Goal: Task Accomplishment & Management: Manage account settings

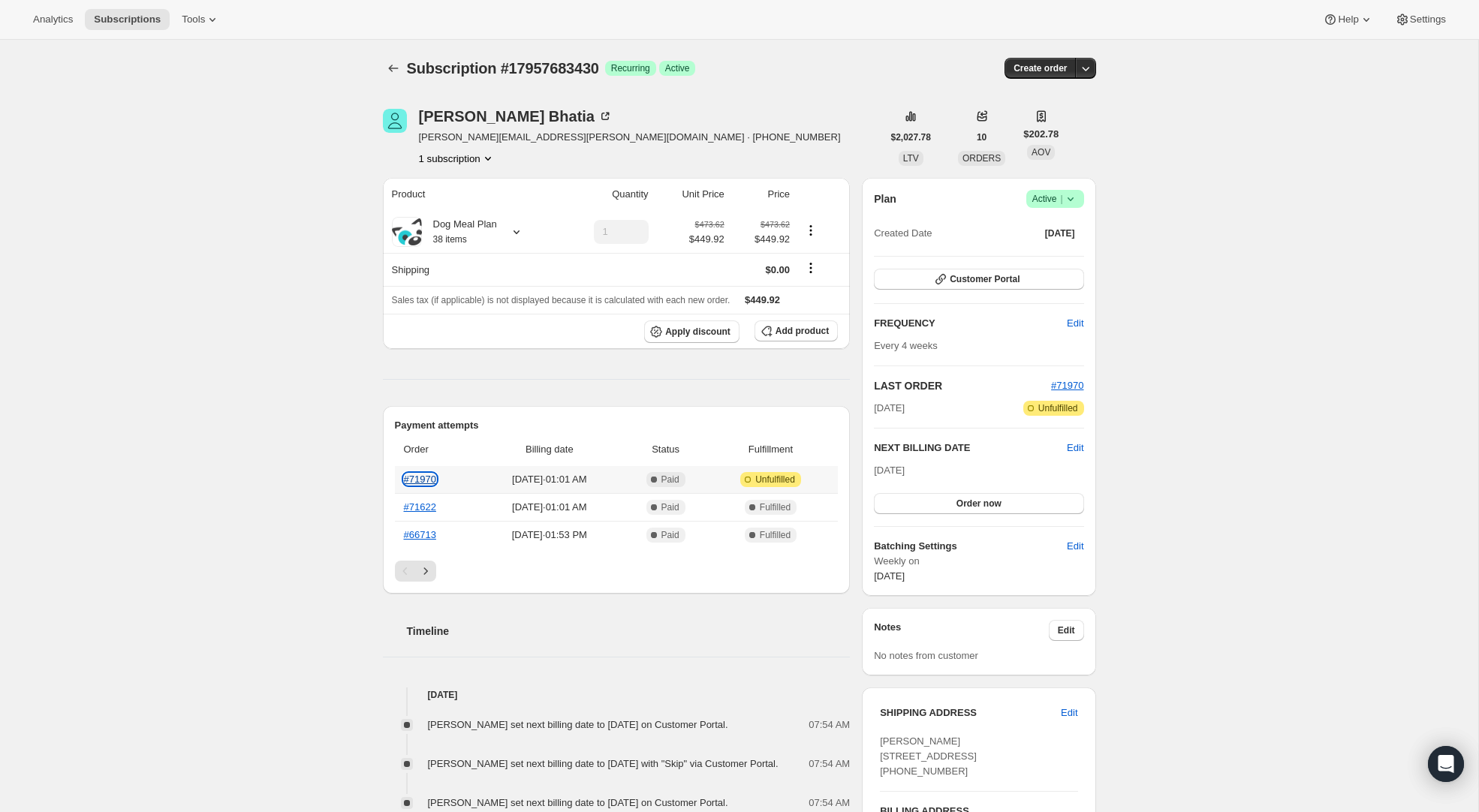
click at [425, 480] on link "#71970" at bounding box center [419, 479] width 32 height 11
click at [430, 573] on icon "Next" at bounding box center [426, 571] width 15 height 15
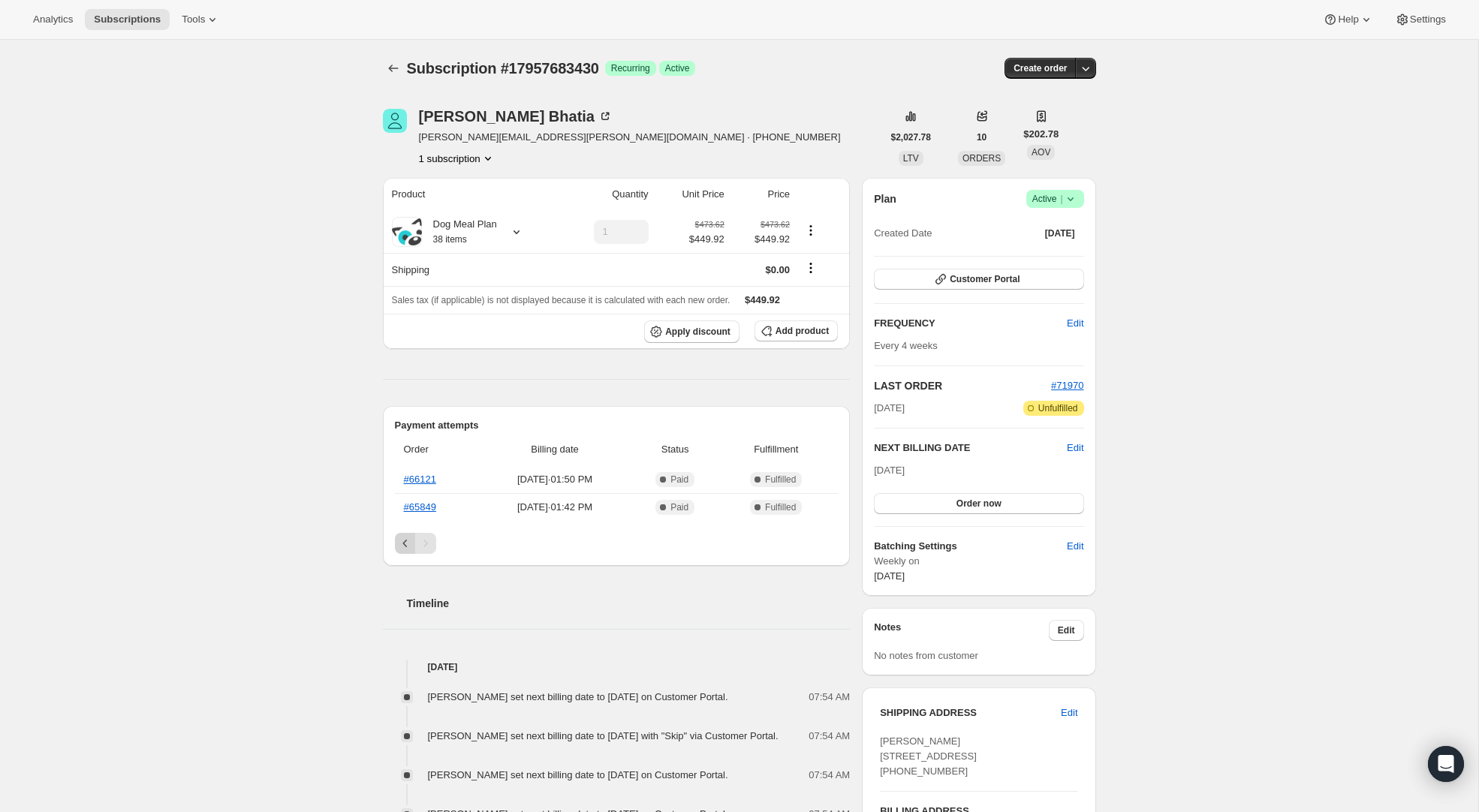
click at [402, 545] on icon "Previous" at bounding box center [406, 543] width 15 height 15
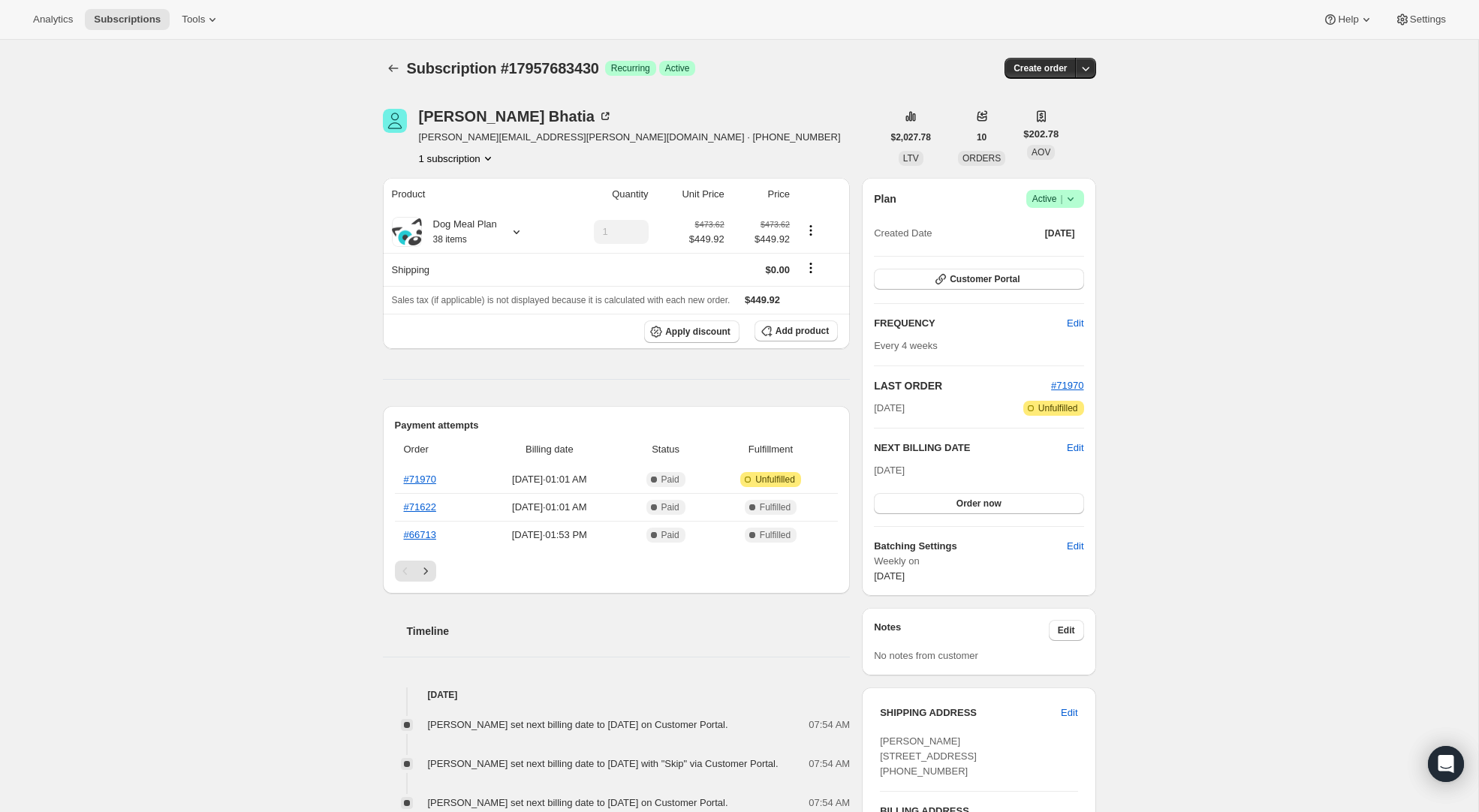
click at [428, 571] on icon "Next" at bounding box center [426, 571] width 15 height 15
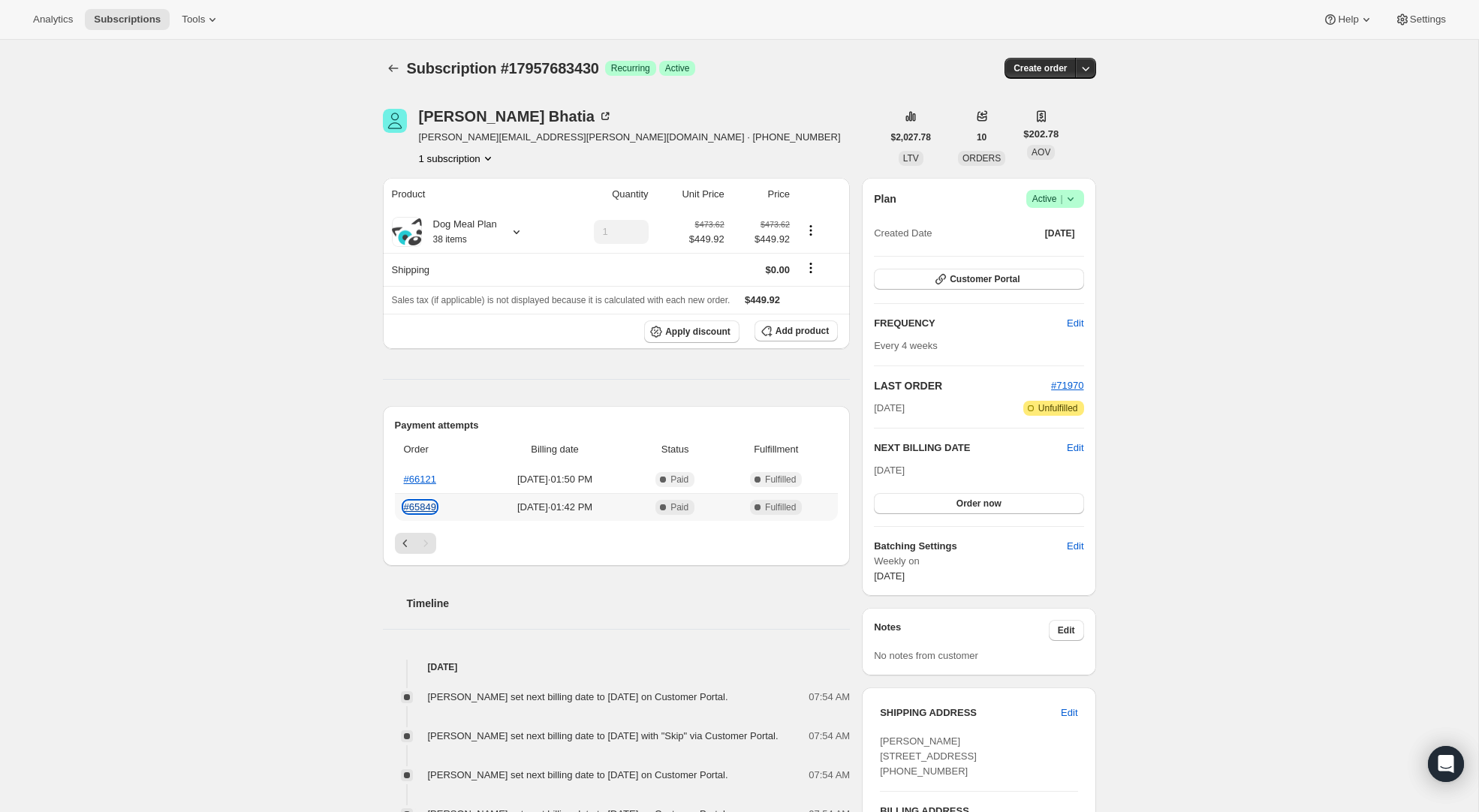
click at [427, 510] on link "#65849" at bounding box center [419, 507] width 32 height 11
click at [425, 483] on link "#66121" at bounding box center [419, 479] width 32 height 11
click at [406, 541] on icon "Previous" at bounding box center [406, 543] width 15 height 15
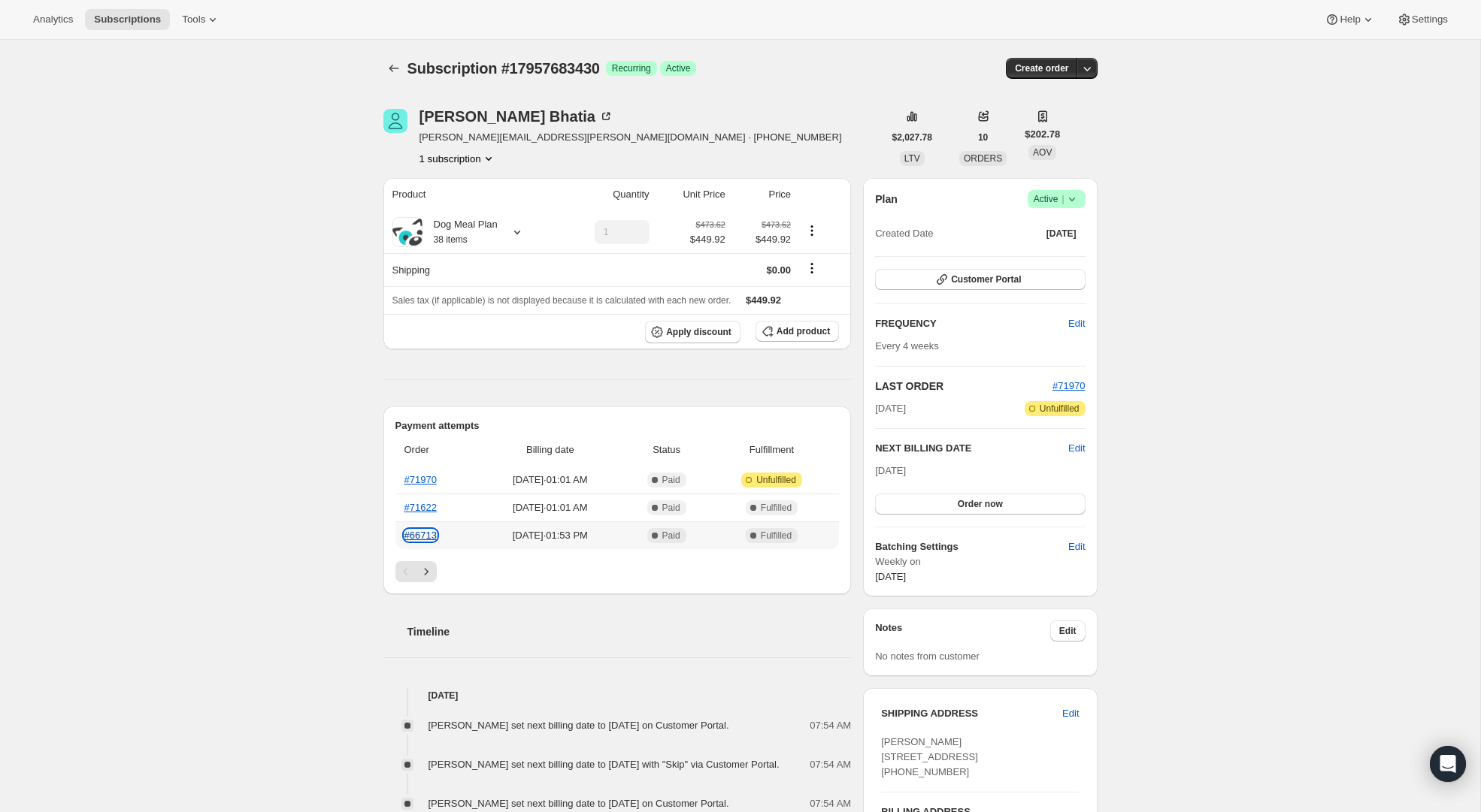
click at [426, 534] on link "#66713" at bounding box center [420, 535] width 32 height 11
click at [426, 508] on link "#71622" at bounding box center [420, 507] width 32 height 11
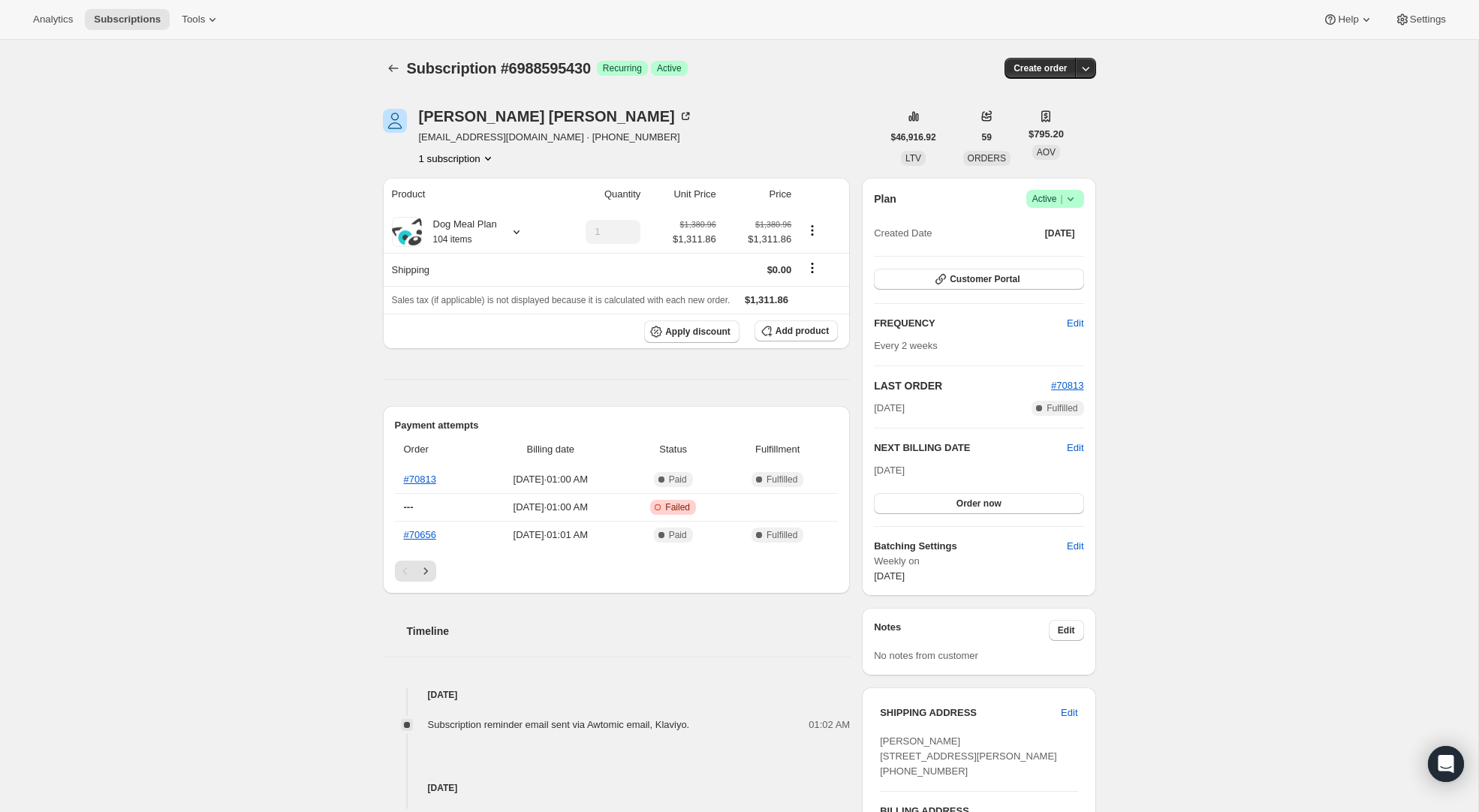
click at [785, 100] on div "Scott Barnes larissao.vitorino@gmail.com · +14166163965 1 subscription $46,916.…" at bounding box center [733, 618] width 725 height 1067
click at [1072, 453] on span "Edit" at bounding box center [1075, 448] width 17 height 15
click at [1154, 440] on div "Subscription #6988595430. This page is ready Subscription #6988595430 Success R…" at bounding box center [739, 618] width 1478 height 1157
click at [1059, 444] on span "Cancel" at bounding box center [1068, 448] width 30 height 15
drag, startPoint x: 443, startPoint y: 64, endPoint x: 414, endPoint y: 71, distance: 29.8
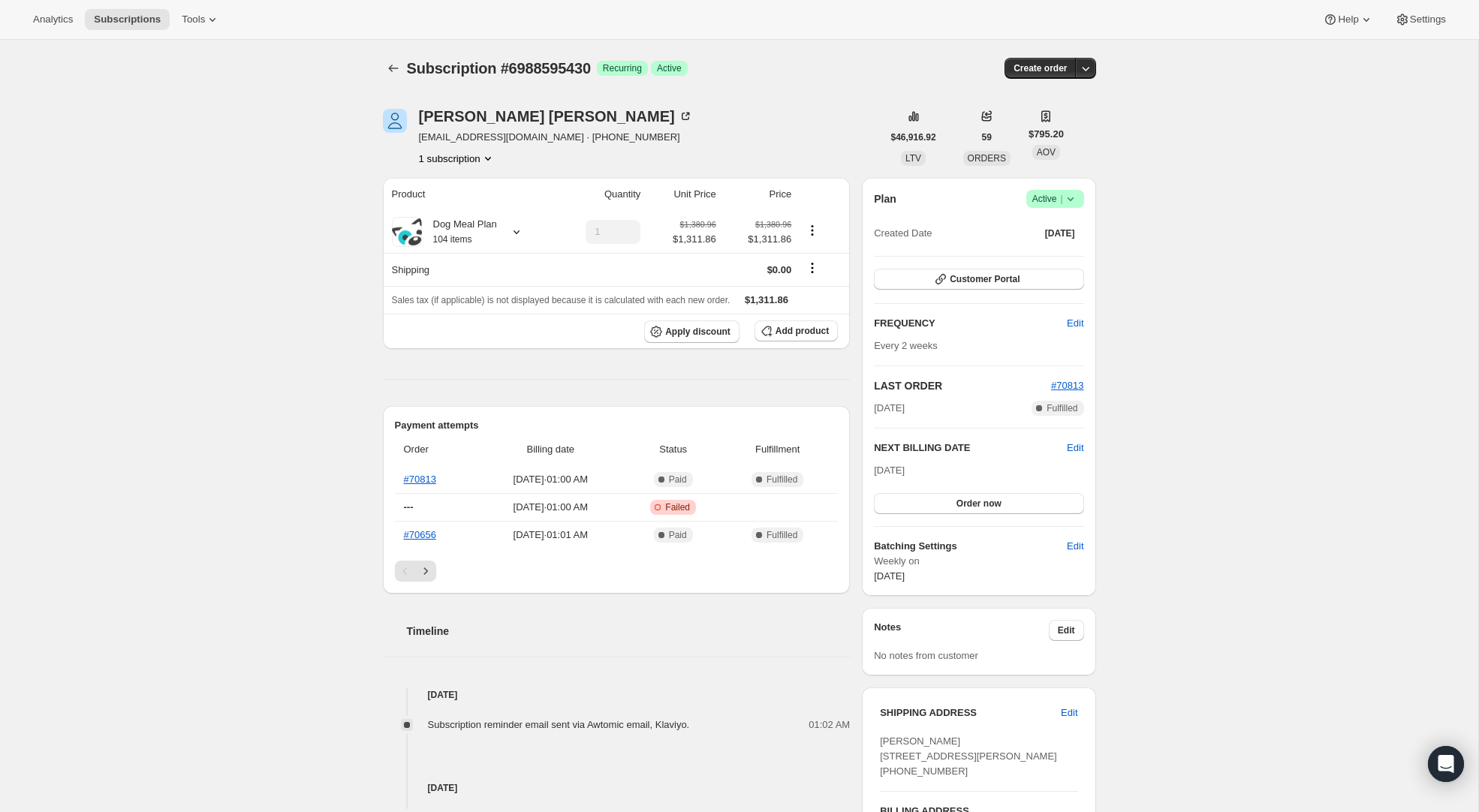
click at [441, 64] on span "Subscription #6988595430" at bounding box center [499, 68] width 184 height 17
click at [409, 69] on span "Subscription #6988595430" at bounding box center [499, 68] width 184 height 17
click at [403, 71] on button "Subscriptions" at bounding box center [393, 68] width 21 height 21
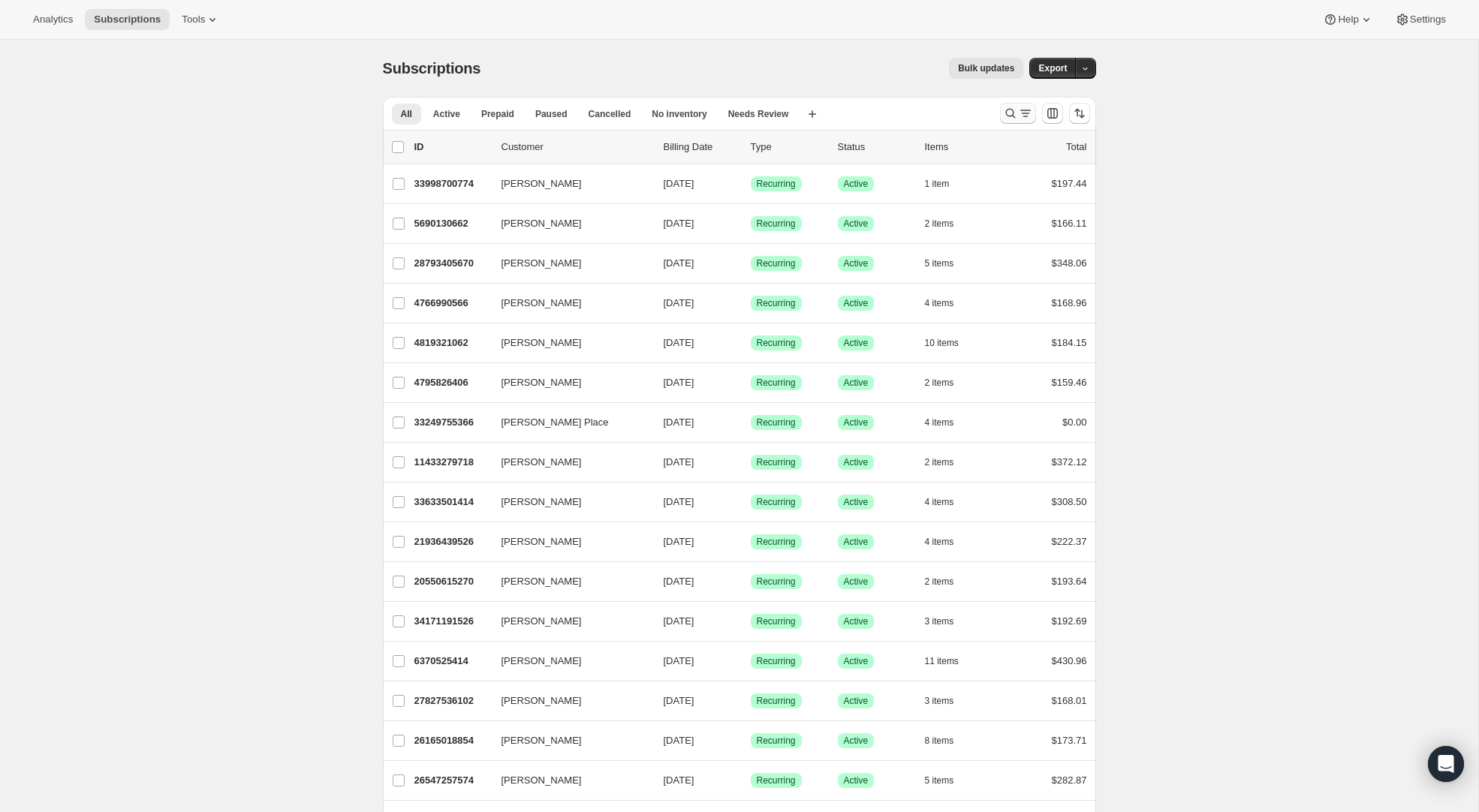
click at [1018, 116] on icon "Search and filter results" at bounding box center [1026, 113] width 15 height 15
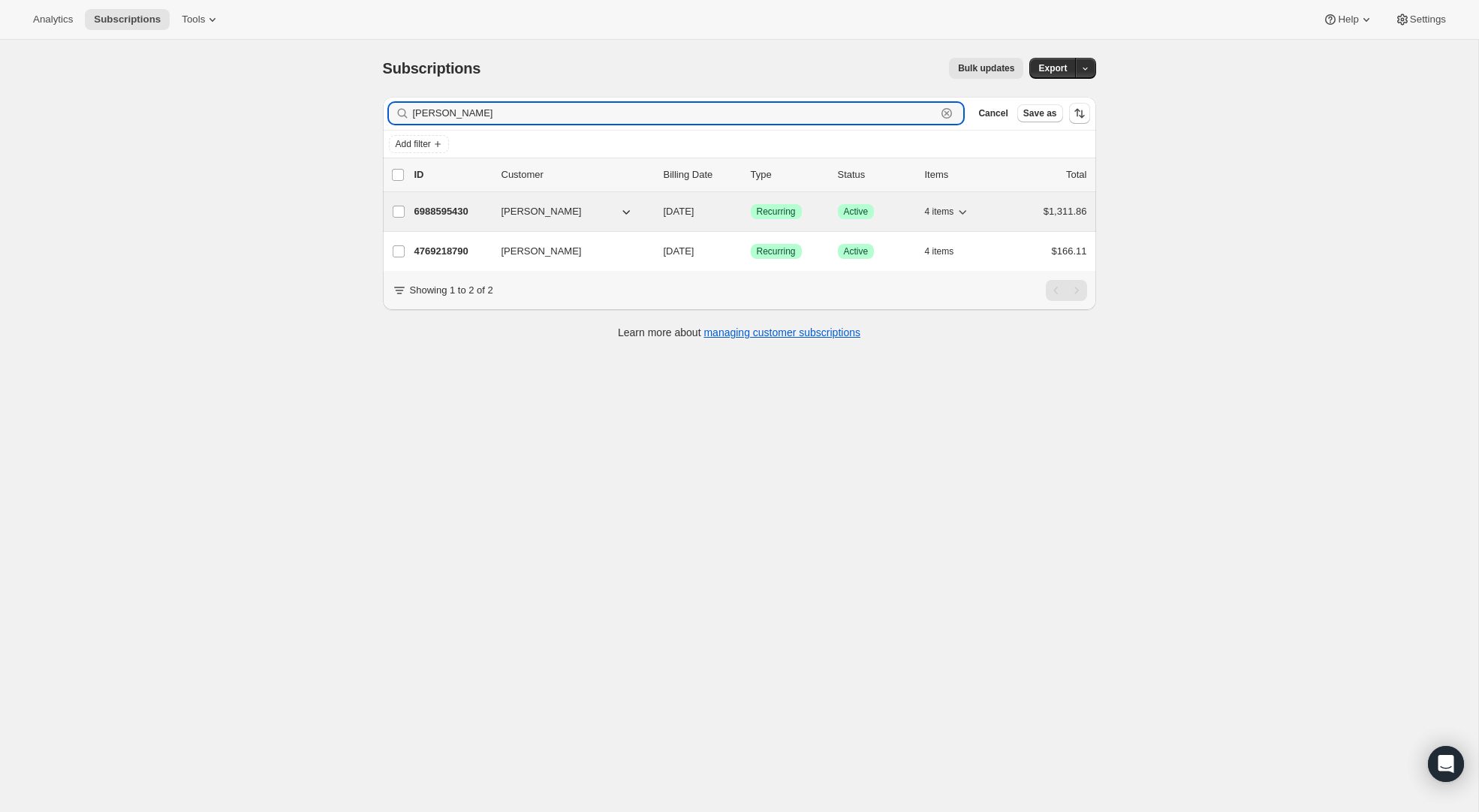
type input "Scott"
click at [461, 217] on p "6988595430" at bounding box center [452, 212] width 75 height 15
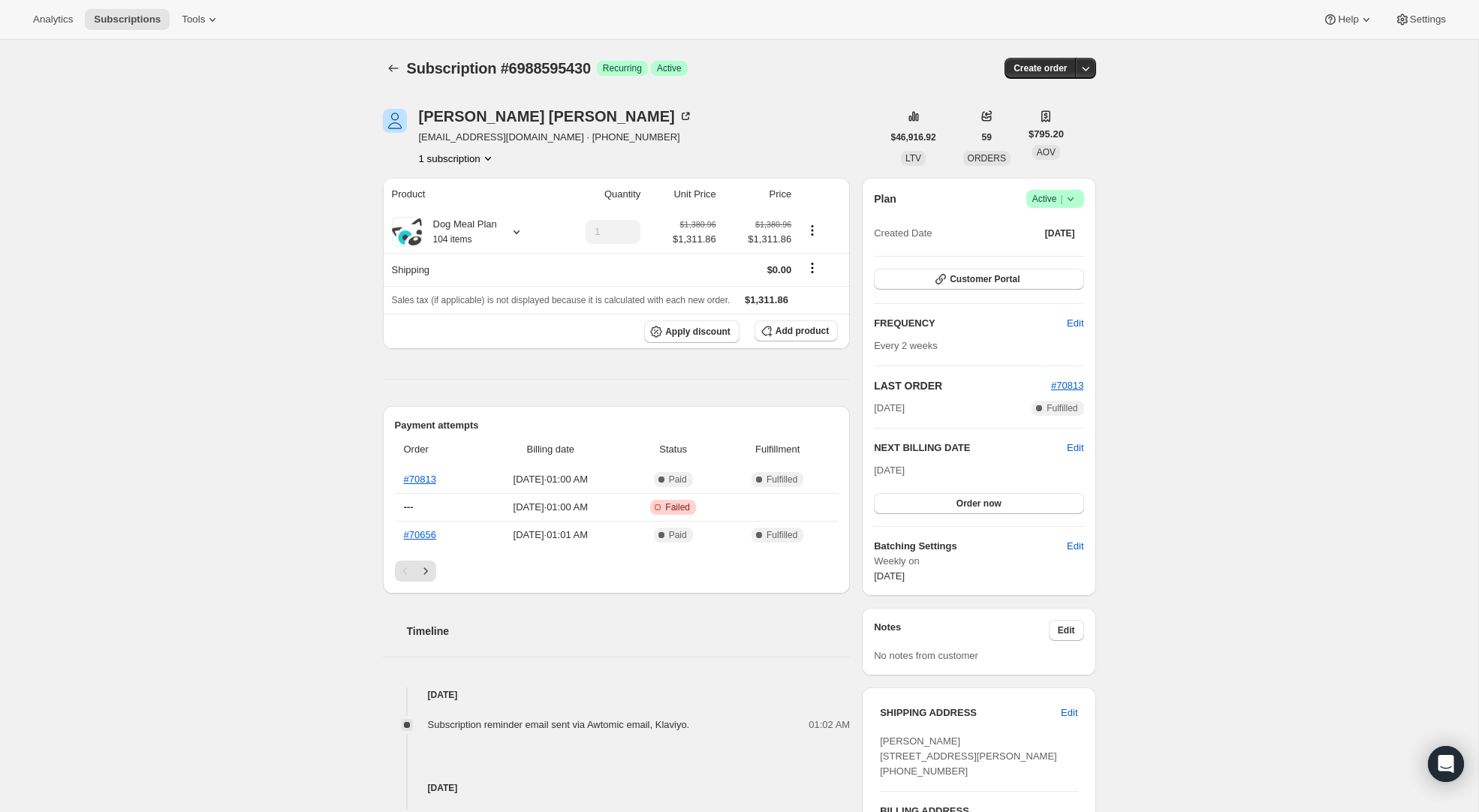
click at [1072, 200] on icon at bounding box center [1071, 199] width 15 height 15
click at [1062, 226] on span "Pause subscription" at bounding box center [1049, 228] width 83 height 11
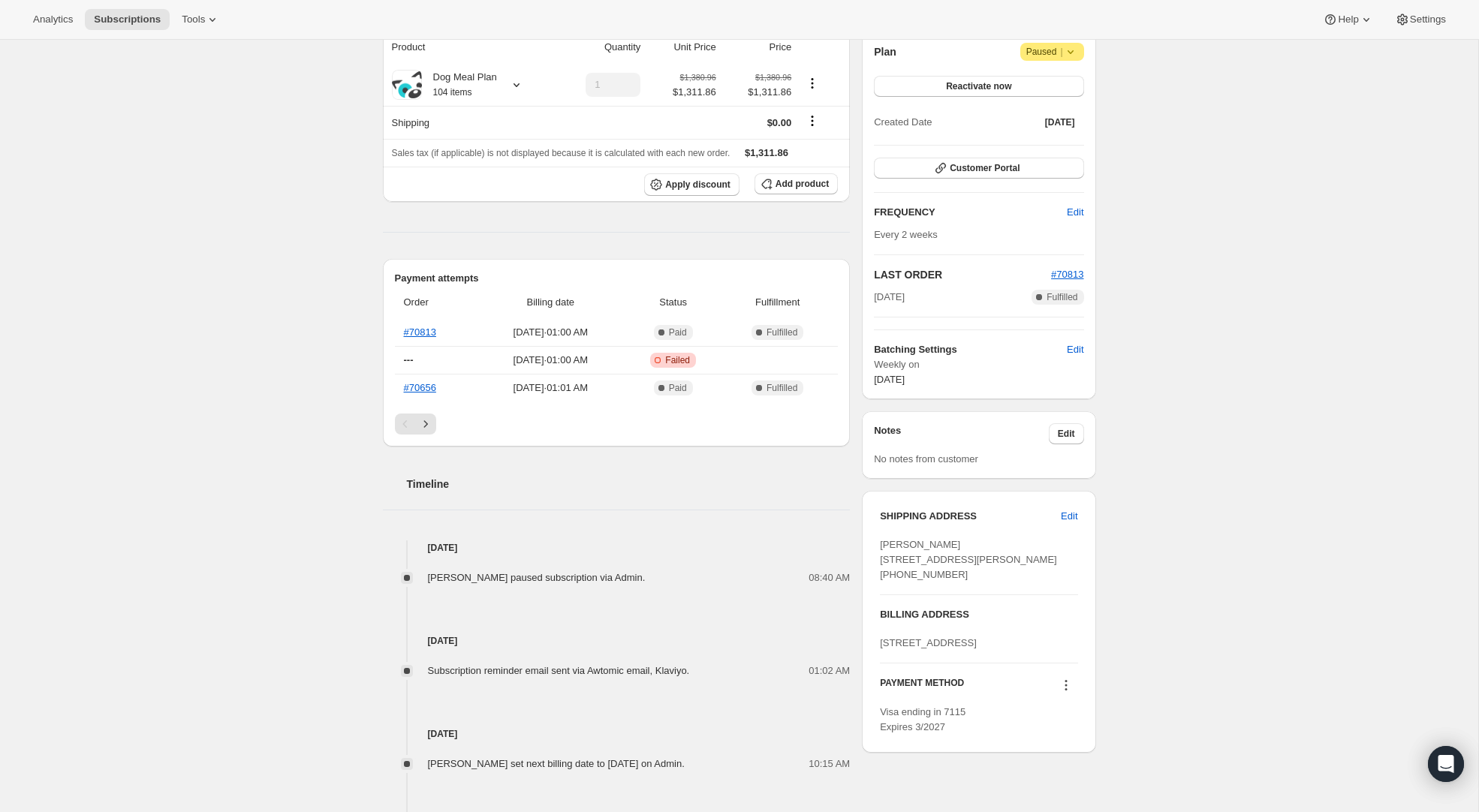
scroll to position [231, 0]
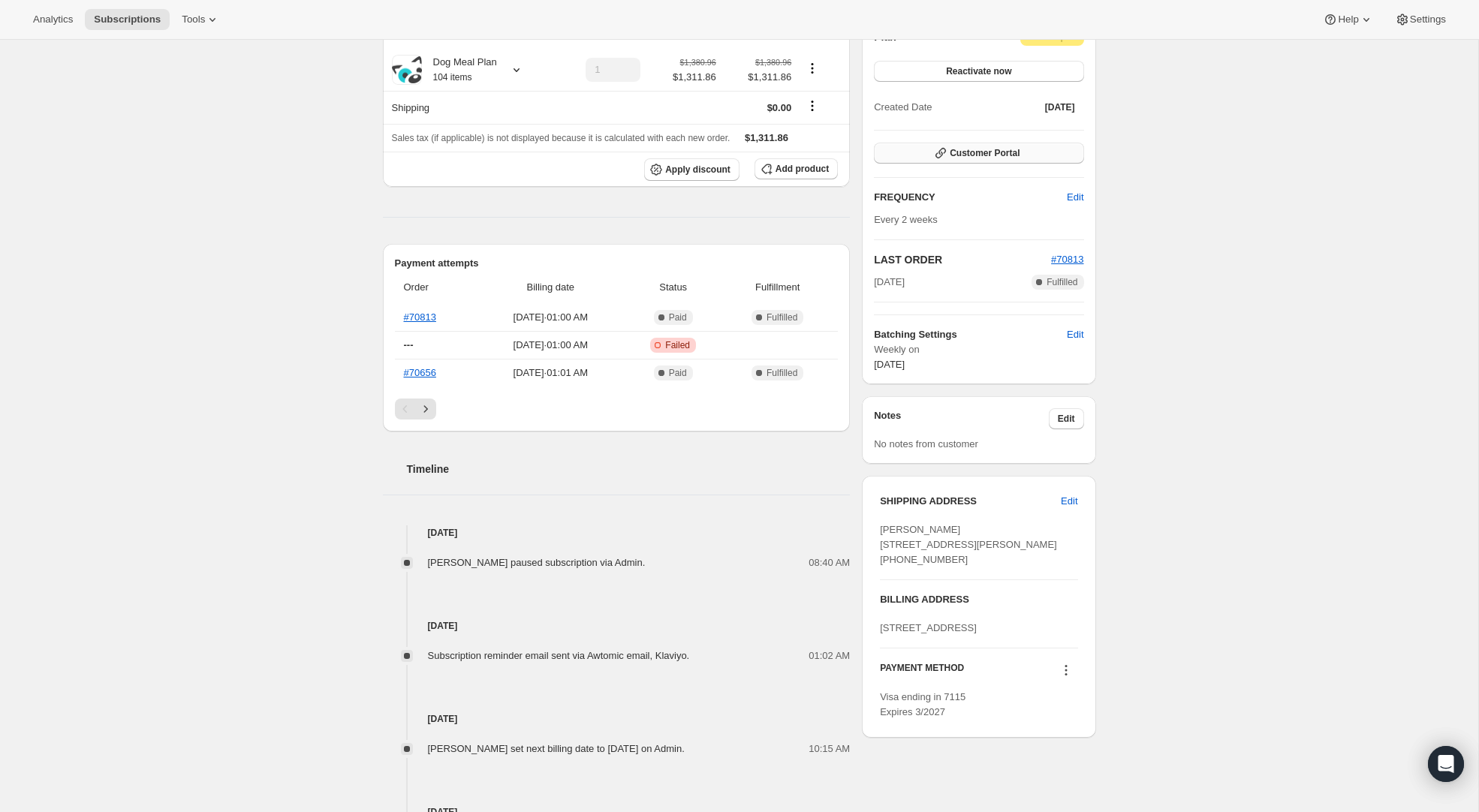
click at [993, 149] on span "Customer Portal" at bounding box center [984, 153] width 70 height 12
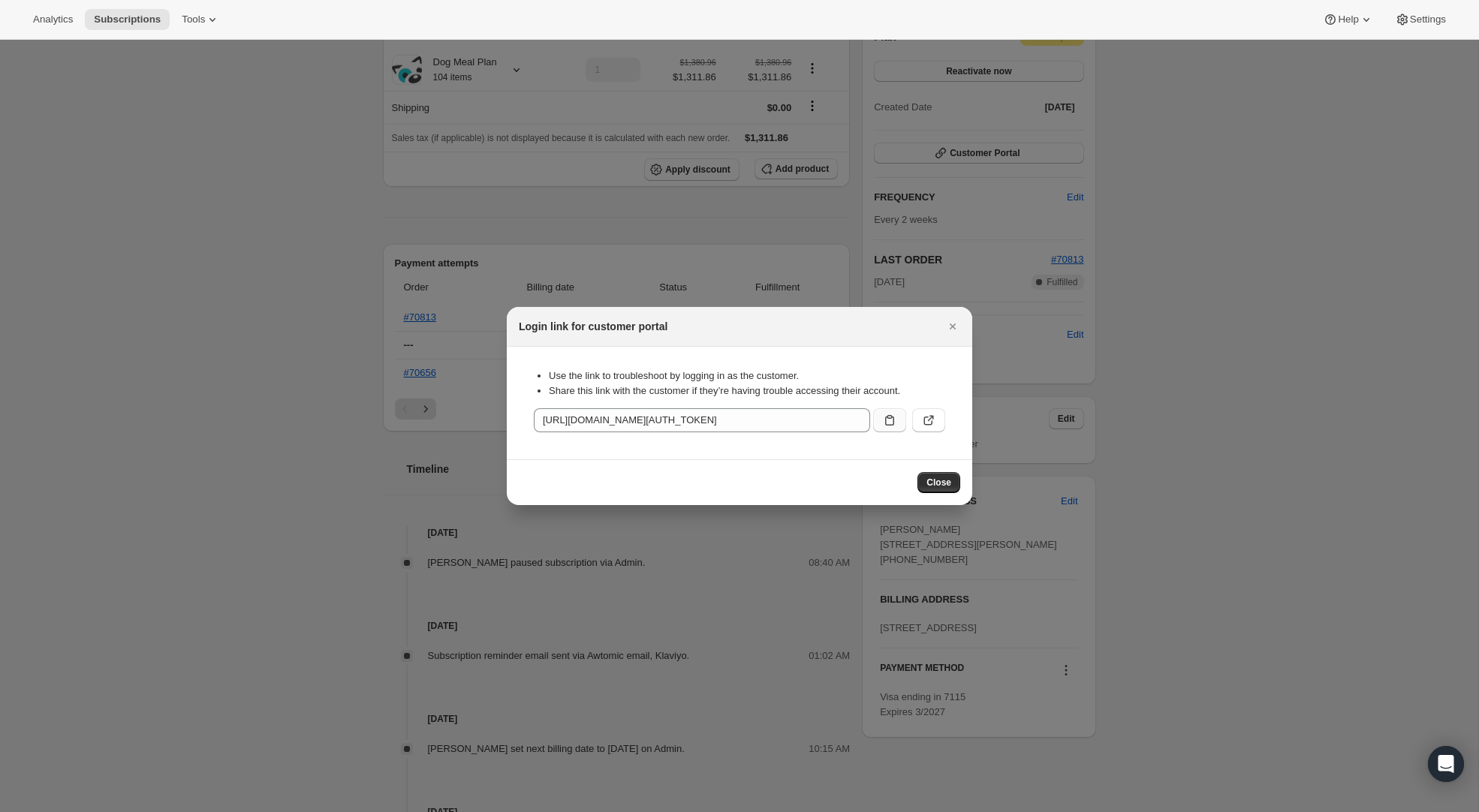
click at [877, 422] on button ":rtg:" at bounding box center [889, 420] width 33 height 24
click at [953, 326] on icon "Close" at bounding box center [952, 326] width 15 height 15
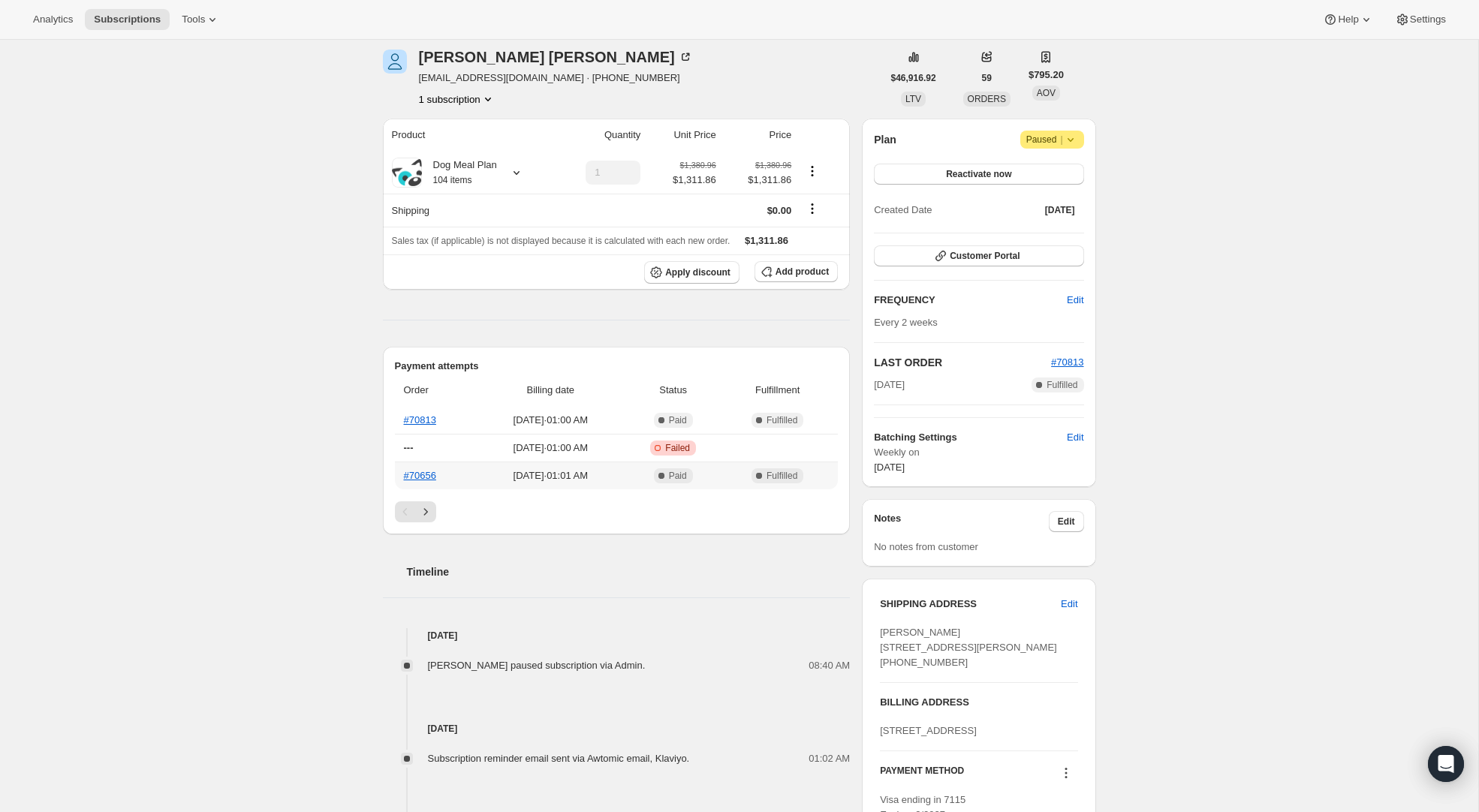
scroll to position [0, 0]
